Goal: Information Seeking & Learning: Find specific page/section

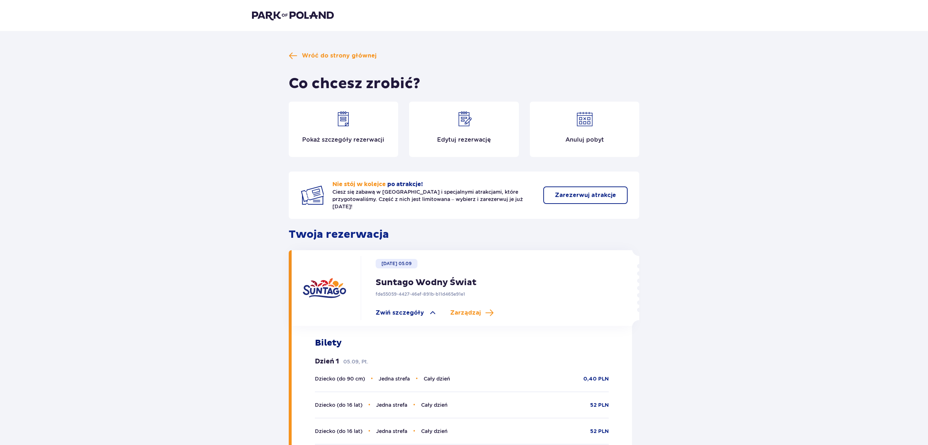
click at [315, 17] on img at bounding box center [293, 15] width 82 height 10
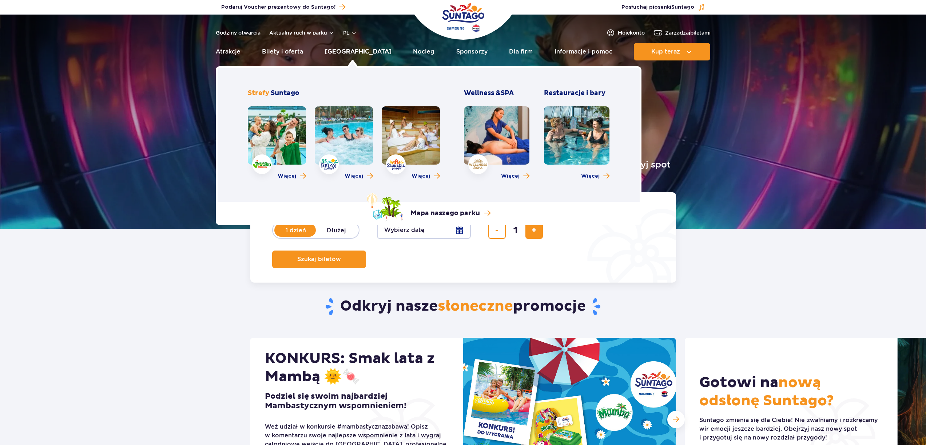
click at [350, 53] on link "[GEOGRAPHIC_DATA]" at bounding box center [358, 51] width 67 height 17
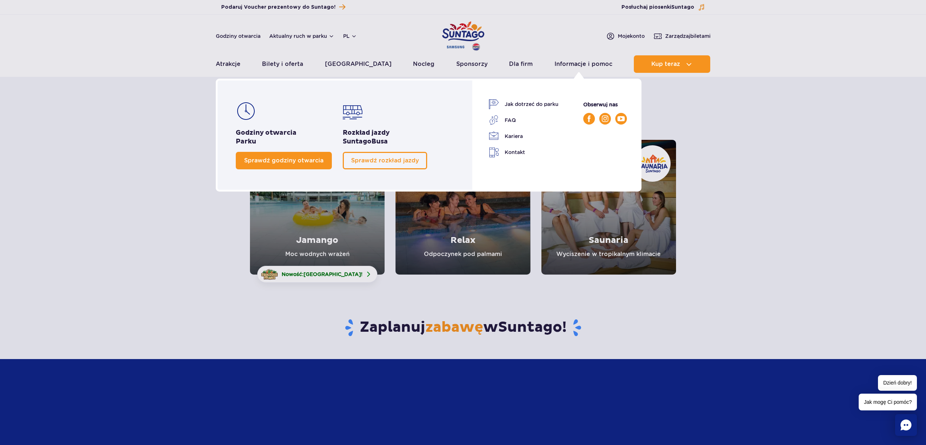
click at [272, 162] on span "Sprawdź godziny otwarcia" at bounding box center [283, 160] width 79 height 7
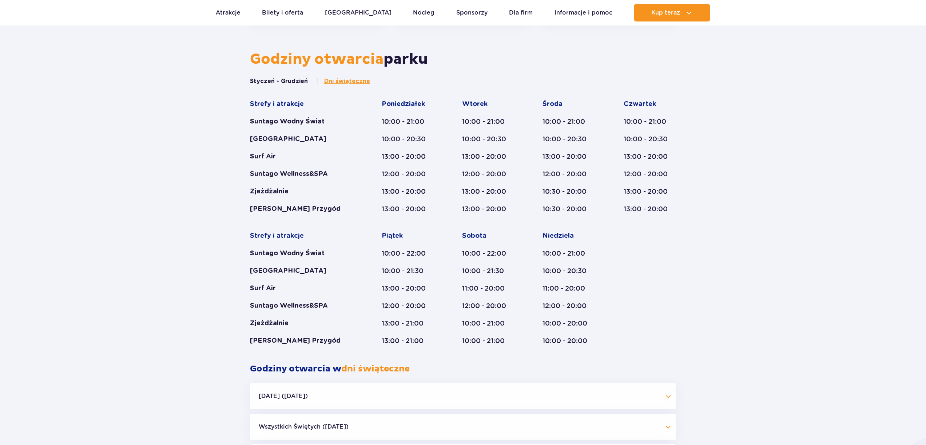
scroll to position [301, 0]
